Goal: Task Accomplishment & Management: Manage account settings

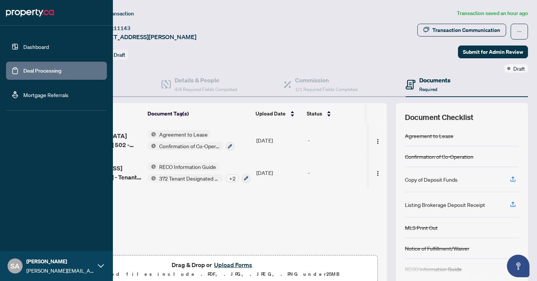
scroll to position [34, 0]
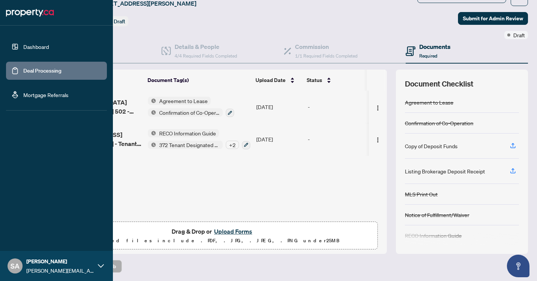
click at [23, 71] on link "Deal Processing" at bounding box center [42, 70] width 38 height 7
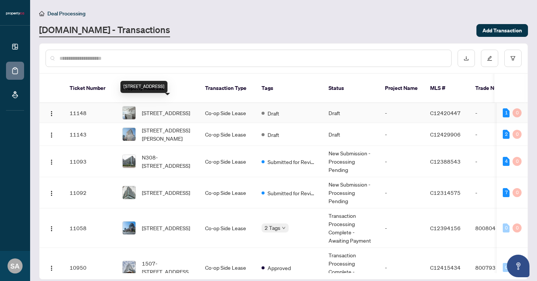
click at [177, 109] on span "[STREET_ADDRESS]" at bounding box center [166, 113] width 48 height 8
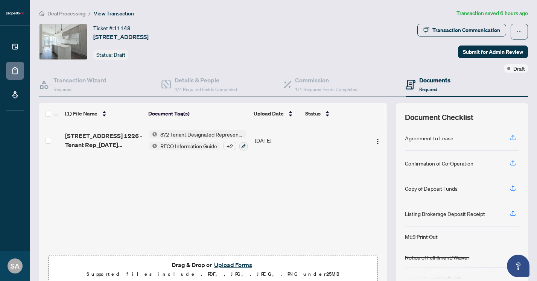
scroll to position [34, 0]
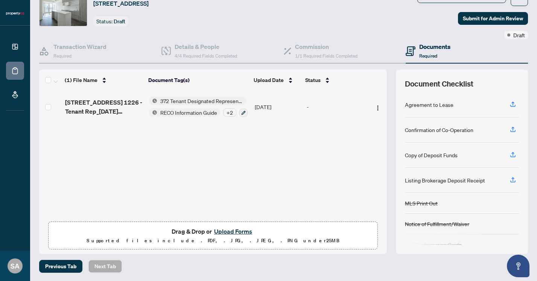
click at [226, 233] on button "Upload Forms" at bounding box center [233, 232] width 43 height 10
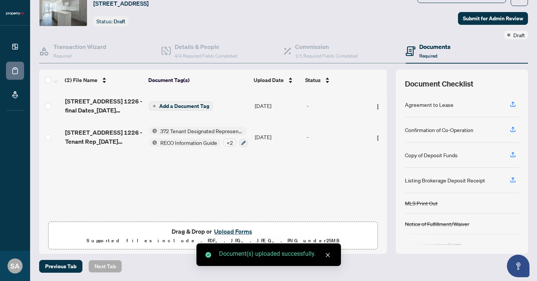
click at [192, 102] on button "Add a Document Tag" at bounding box center [181, 106] width 64 height 9
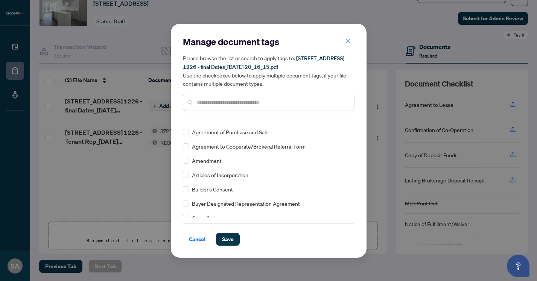
scroll to position [177, 0]
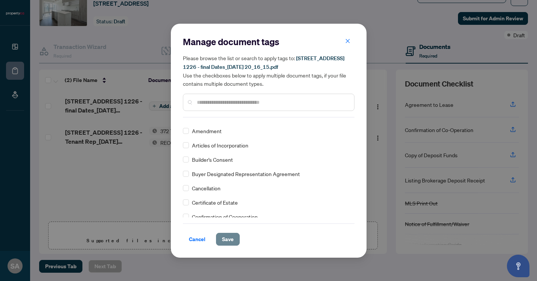
click at [223, 240] on span "Save" at bounding box center [228, 239] width 12 height 12
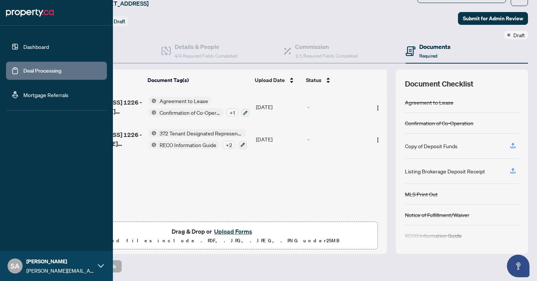
click at [23, 70] on link "Deal Processing" at bounding box center [42, 70] width 38 height 7
